Goal: Transaction & Acquisition: Purchase product/service

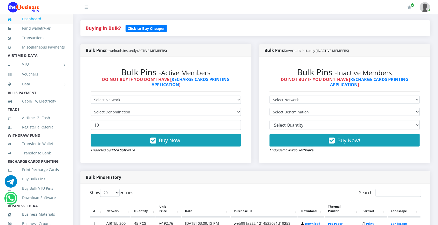
scroll to position [112, 0]
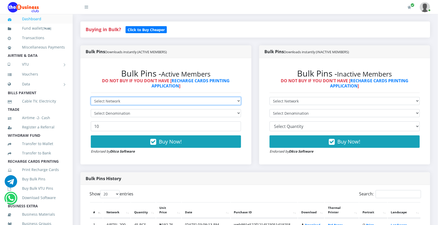
click at [239, 101] on select "Select Network MTN Globacom 9Mobile Airtel" at bounding box center [166, 101] width 150 height 8
select select "MTN"
click at [91, 97] on select "Select Network MTN Globacom 9Mobile Airtel" at bounding box center [166, 101] width 150 height 8
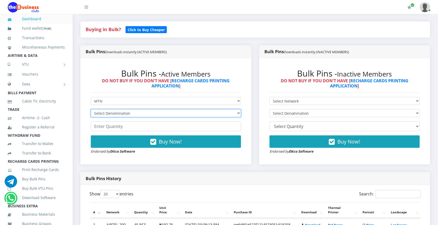
click at [231, 113] on select "Select Denomination MTN NGN100 - ₦96.99 MTN NGN200 - ₦193.98 MTN NGN400 - ₦387.…" at bounding box center [166, 113] width 150 height 8
select select "96.99-100"
click at [91, 109] on select "Select Denomination MTN NGN100 - ₦96.99 MTN NGN200 - ₦193.98 MTN NGN400 - ₦387.…" at bounding box center [166, 113] width 150 height 8
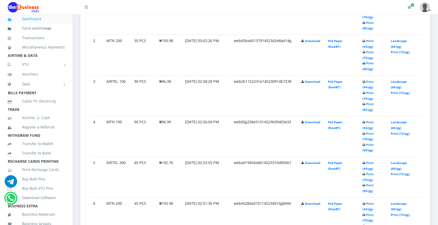
scroll to position [345, 0]
